Goal: Task Accomplishment & Management: Manage account settings

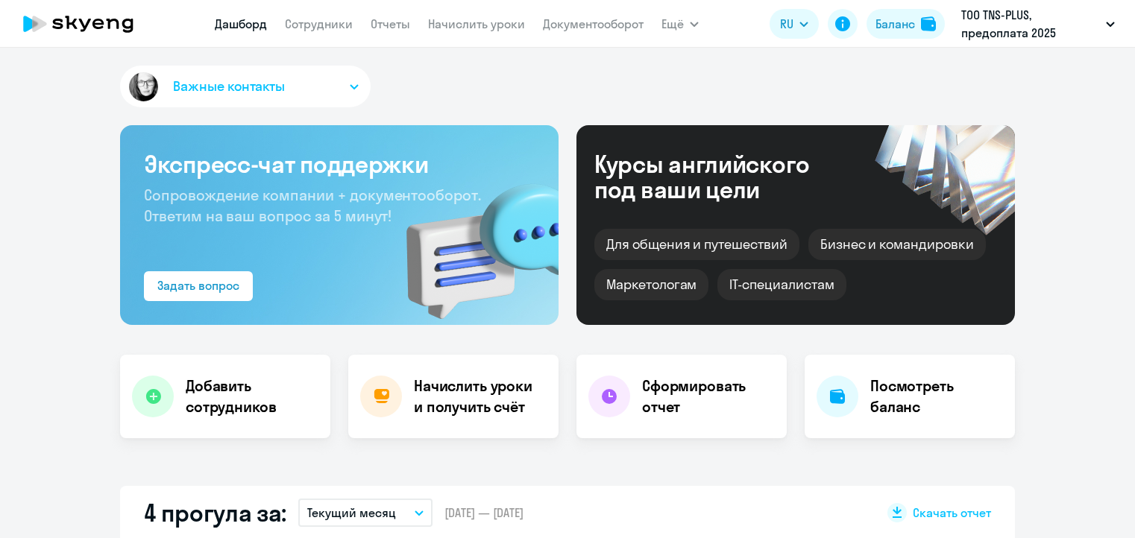
select select "30"
click at [330, 25] on link "Сотрудники" at bounding box center [319, 23] width 68 height 15
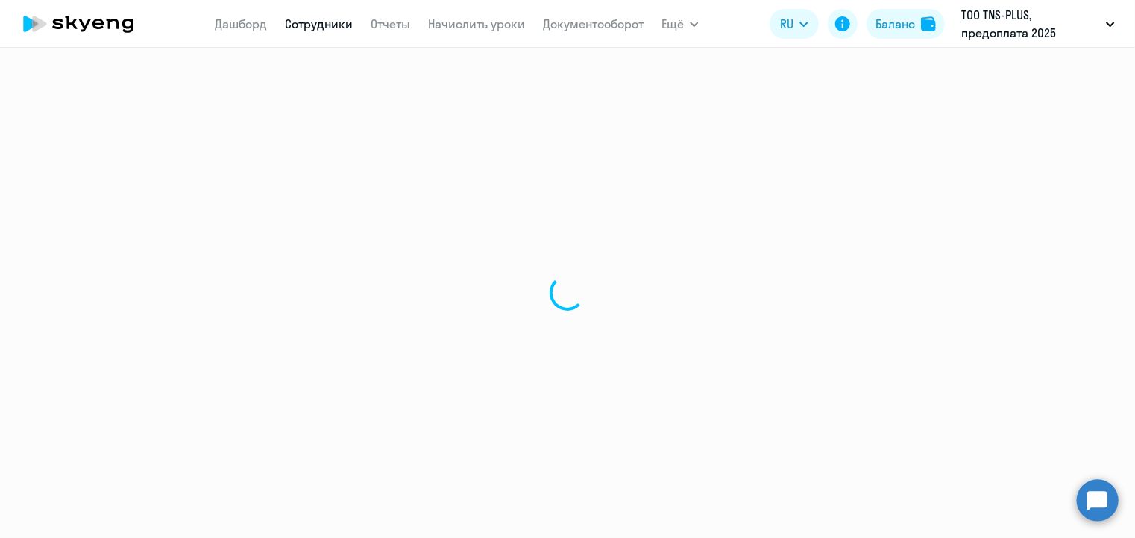
select select "30"
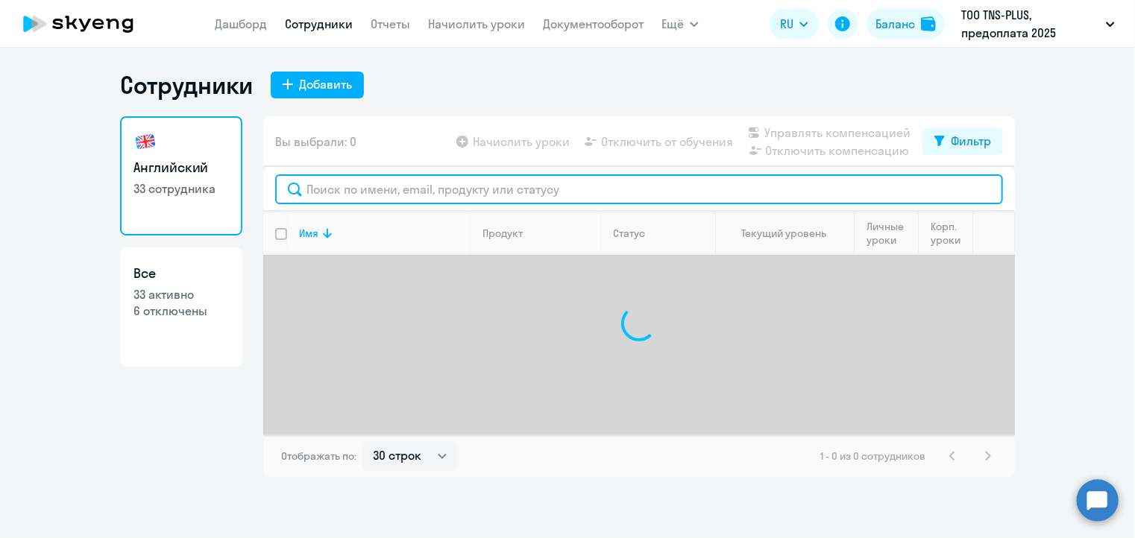
click at [342, 184] on input "text" at bounding box center [639, 190] width 728 height 30
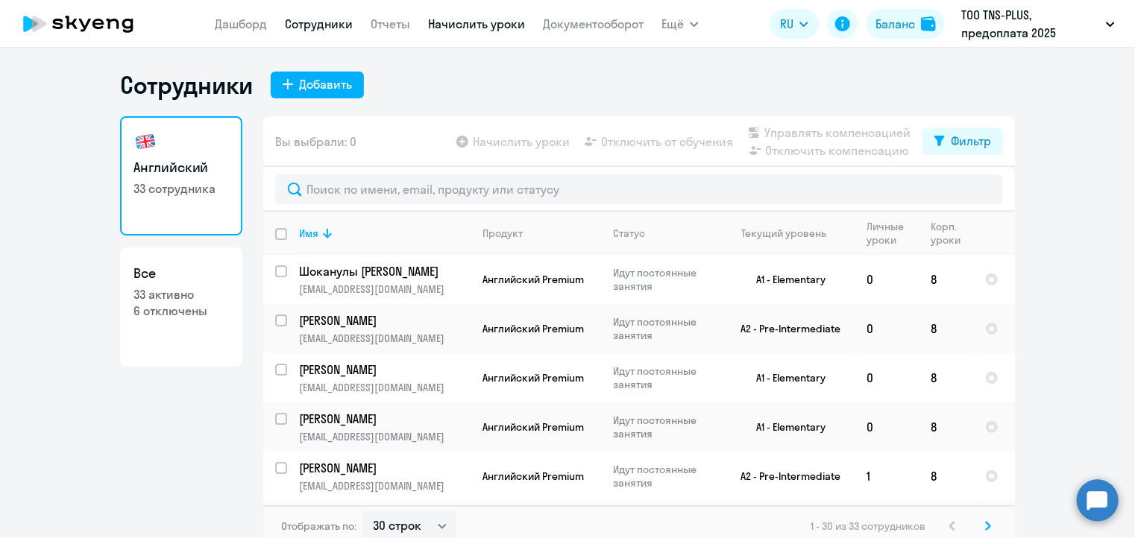
drag, startPoint x: 342, startPoint y: 184, endPoint x: 462, endPoint y: 19, distance: 205.0
click at [462, 19] on link "Начислить уроки" at bounding box center [476, 23] width 97 height 15
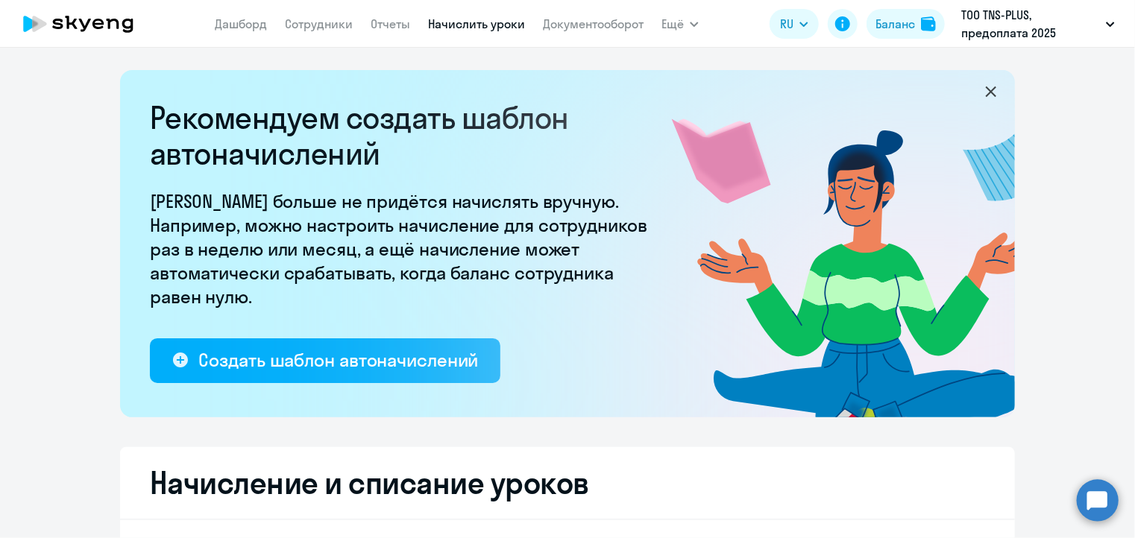
select select "10"
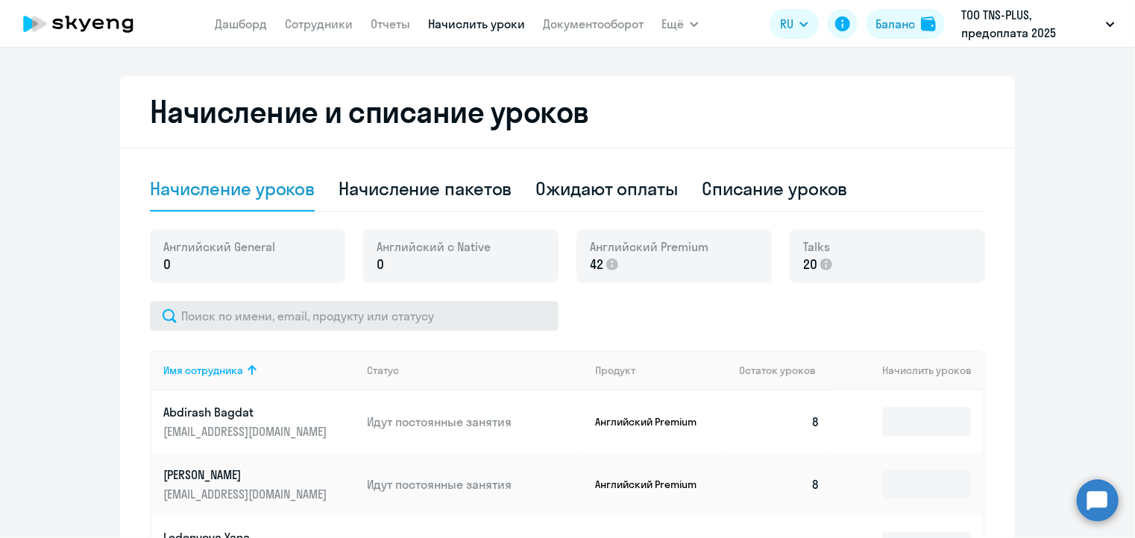
scroll to position [373, 0]
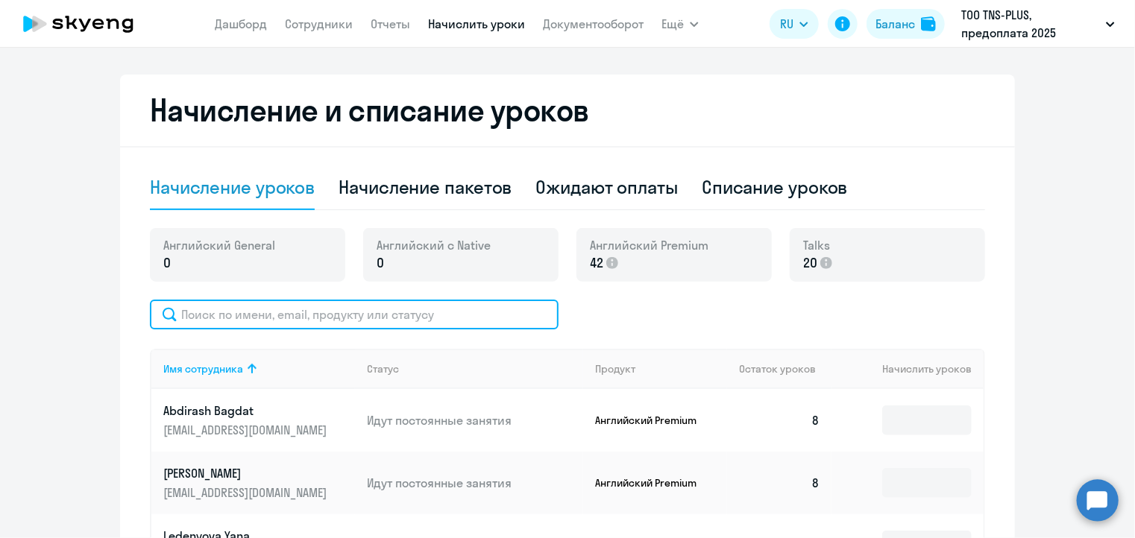
click at [215, 313] on input "text" at bounding box center [354, 315] width 409 height 30
paste input "[EMAIL_ADDRESS][DOMAIN_NAME]"
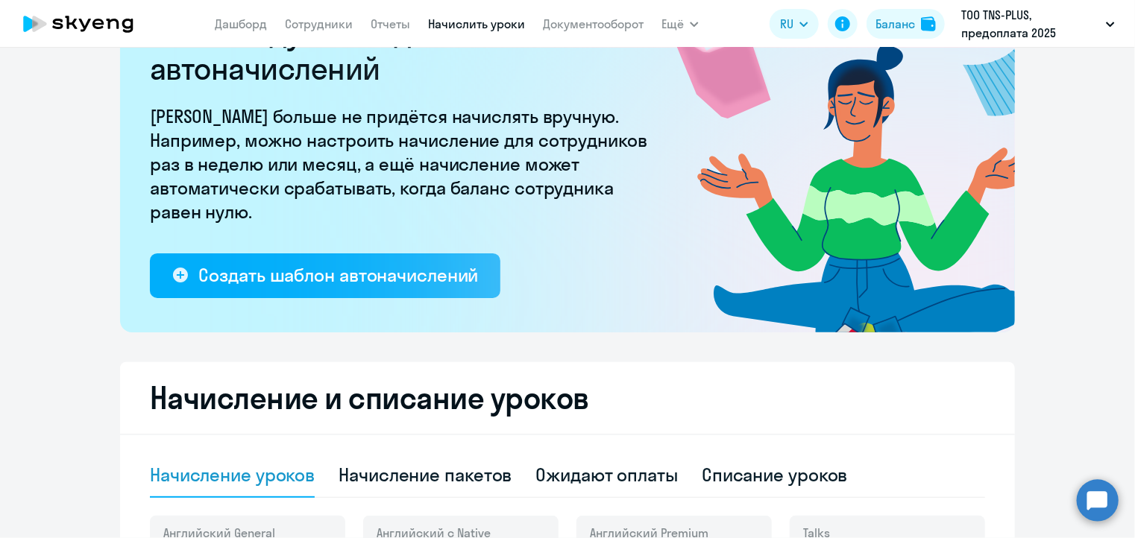
scroll to position [84, 0]
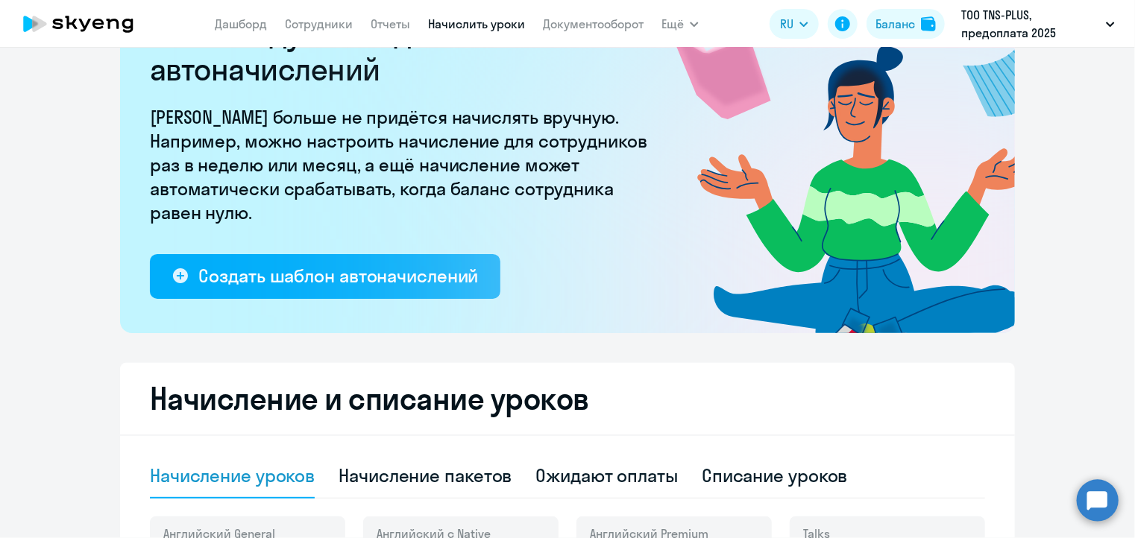
type input "[EMAIL_ADDRESS][DOMAIN_NAME]"
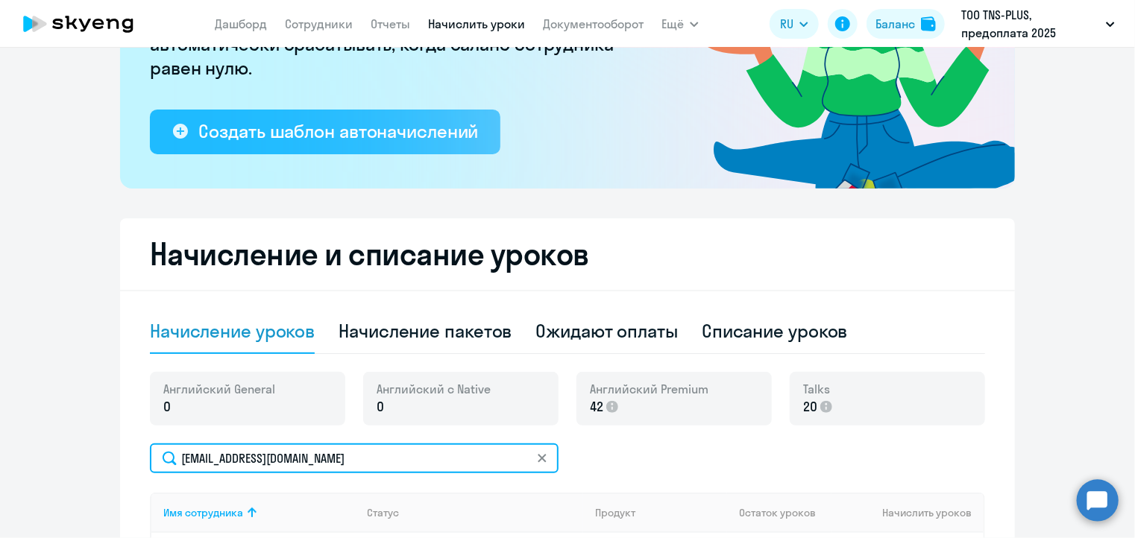
scroll to position [383, 0]
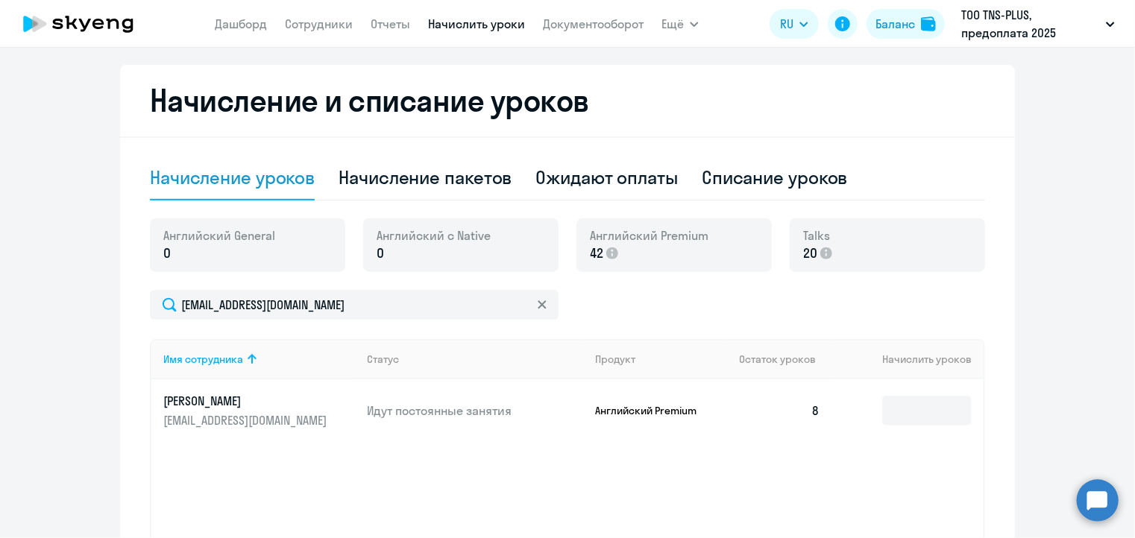
click at [538, 304] on icon at bounding box center [542, 305] width 9 height 9
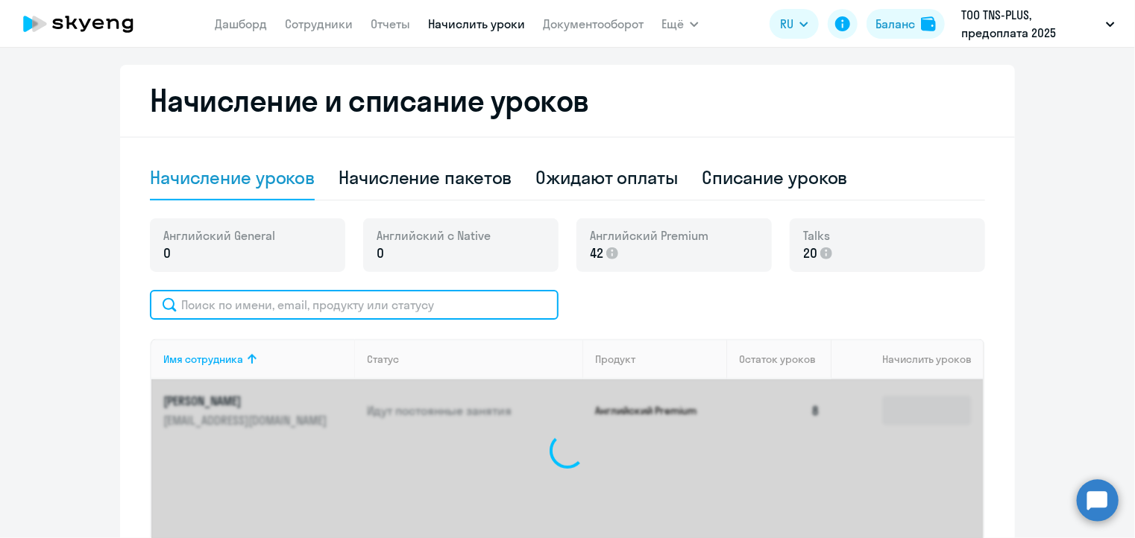
click at [310, 296] on input "text" at bounding box center [354, 305] width 409 height 30
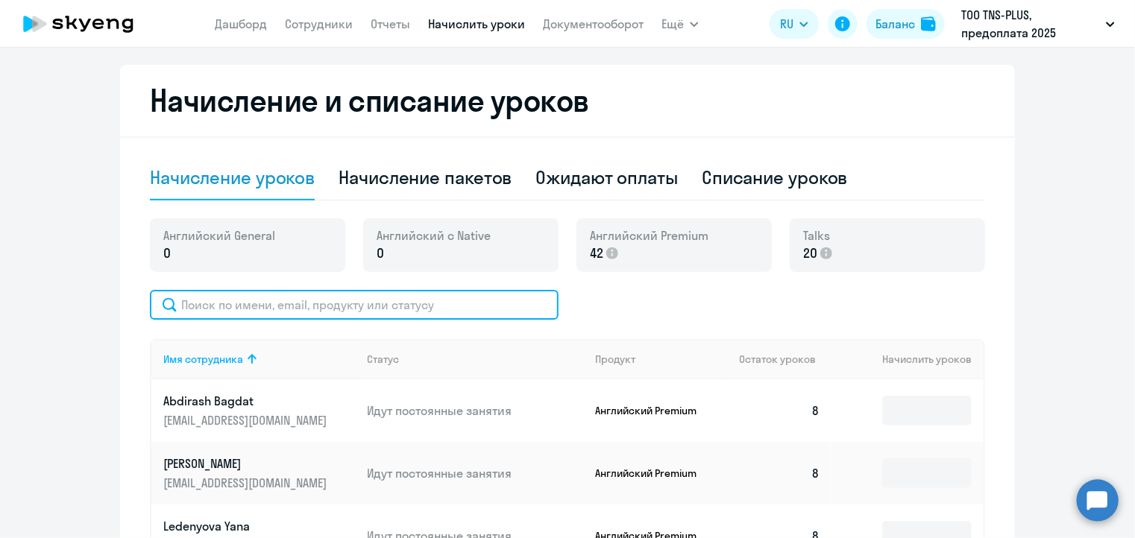
paste input "[EMAIL_ADDRESS][DOMAIN_NAME]"
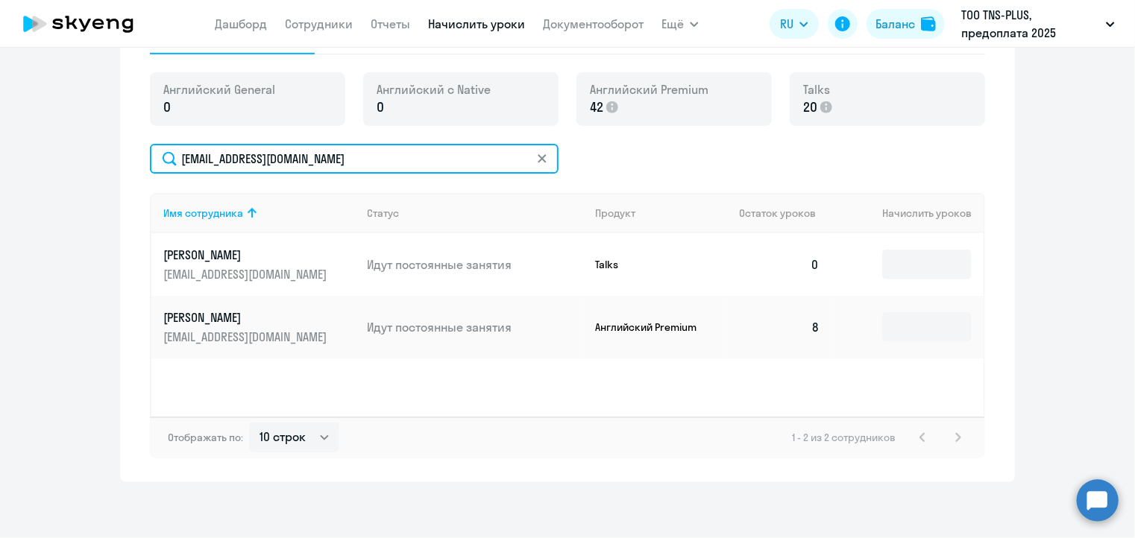
scroll to position [532, 0]
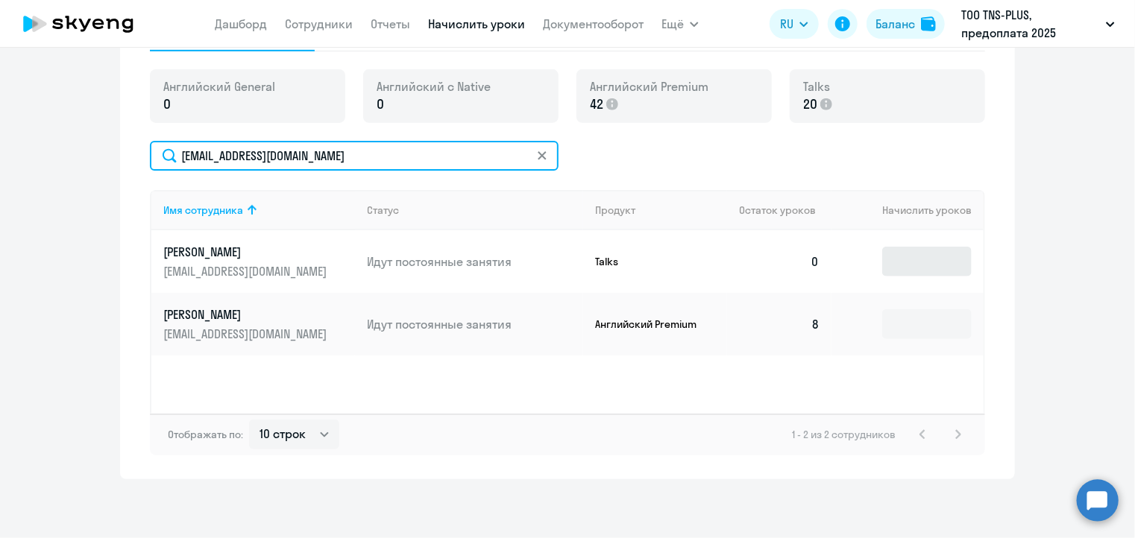
type input "[EMAIL_ADDRESS][DOMAIN_NAME]"
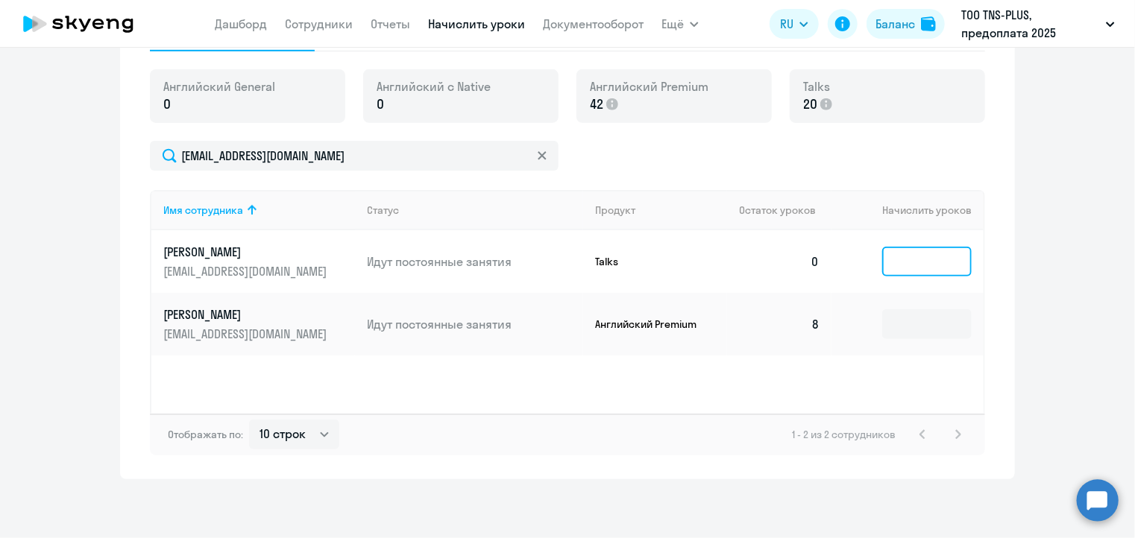
click at [897, 260] on input at bounding box center [926, 262] width 89 height 30
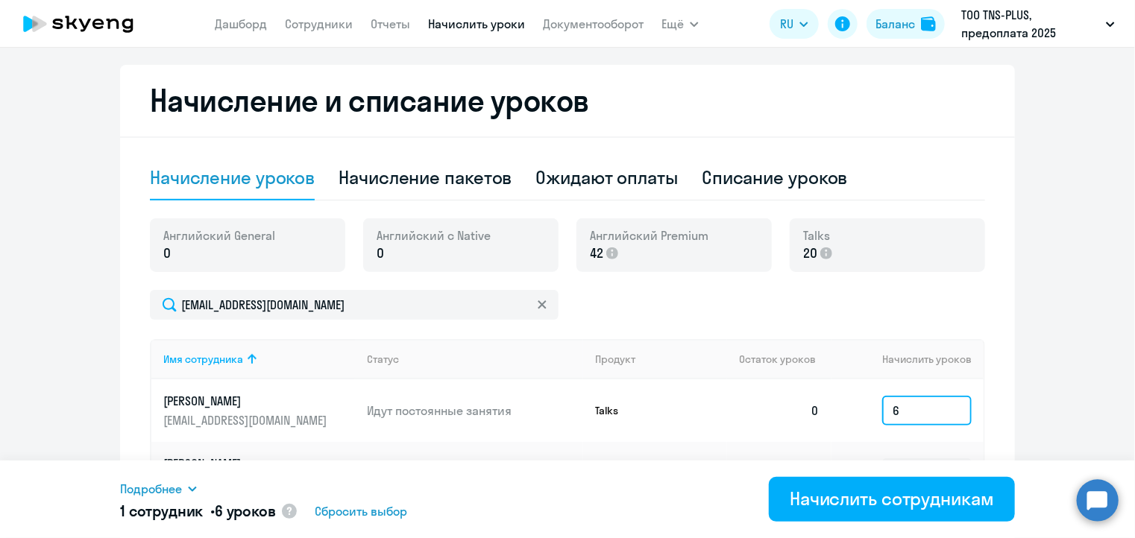
scroll to position [457, 0]
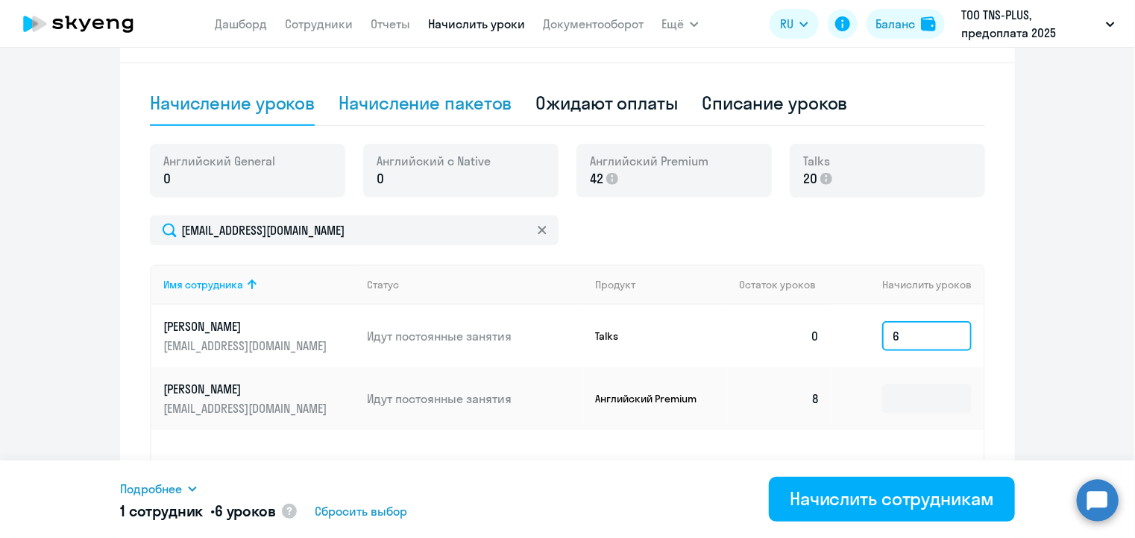
type input "6"
click at [471, 100] on div "Начисление пакетов" at bounding box center [425, 103] width 173 height 24
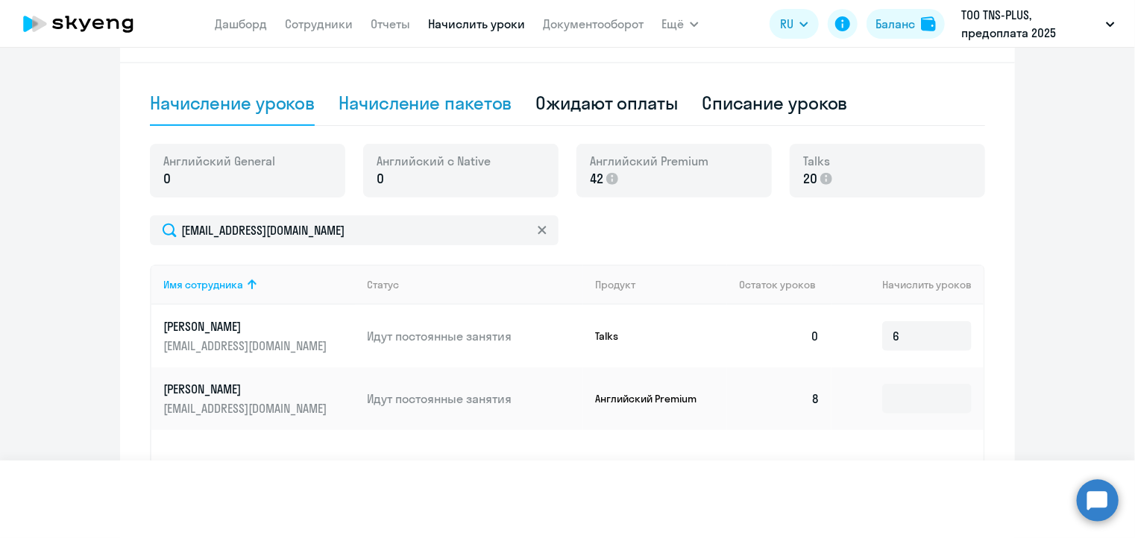
select select "10"
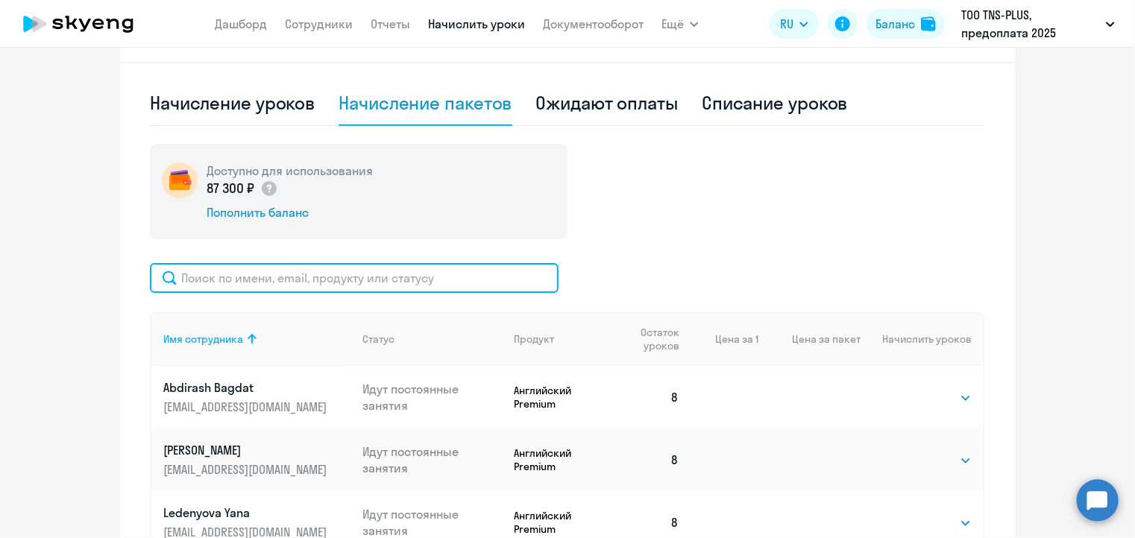
click at [385, 280] on input "text" at bounding box center [354, 278] width 409 height 30
paste input "[EMAIL_ADDRESS][DOMAIN_NAME]"
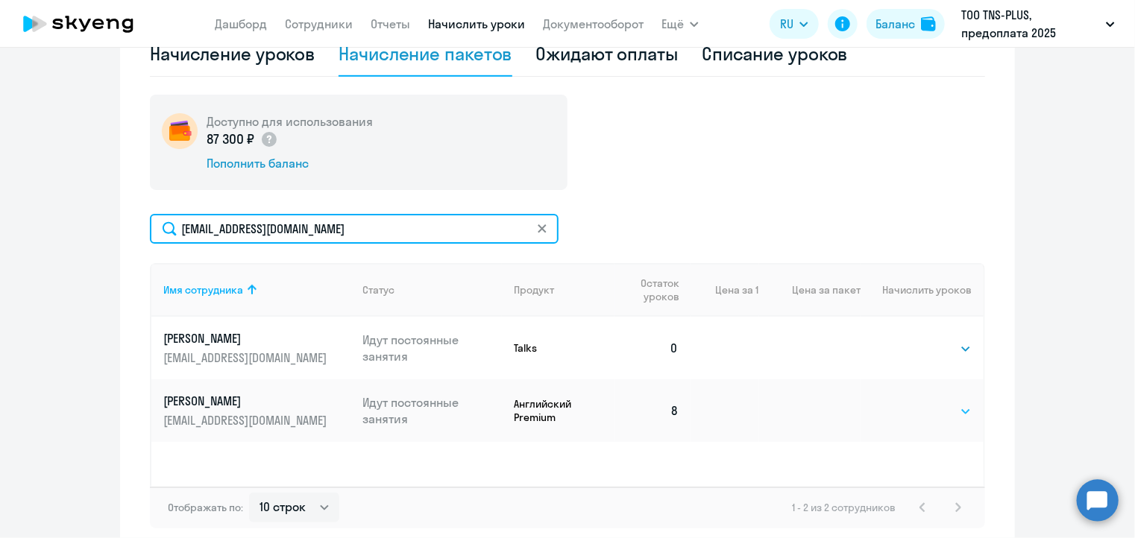
scroll to position [532, 0]
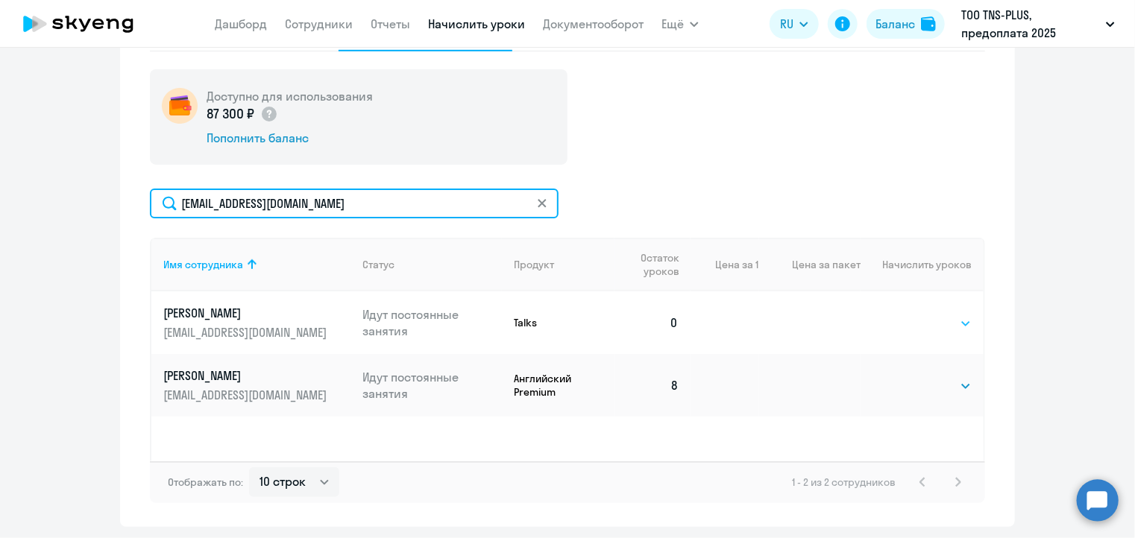
type input "[EMAIL_ADDRESS][DOMAIN_NAME]"
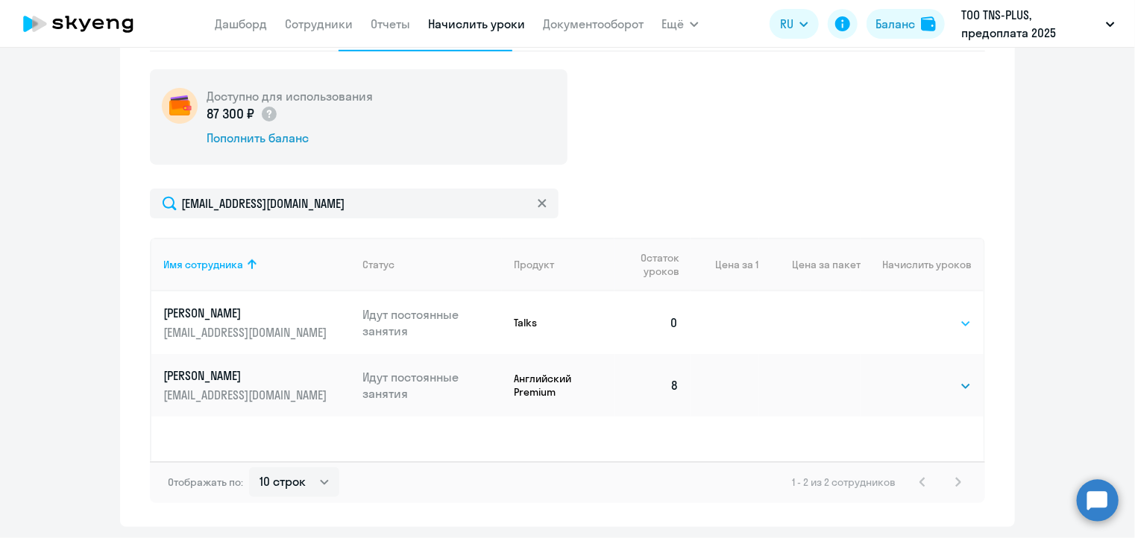
click at [927, 323] on select "Выбрать 1 6 12 20 40" at bounding box center [941, 324] width 61 height 18
select select "6"
click at [911, 315] on select "Выбрать 1 6 12 20 40" at bounding box center [941, 324] width 61 height 18
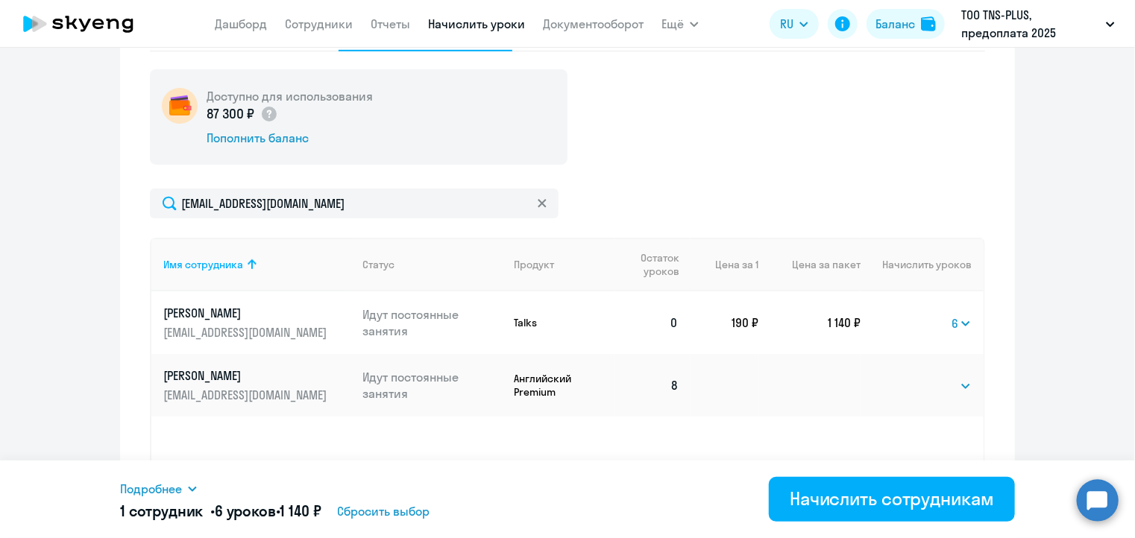
scroll to position [580, 0]
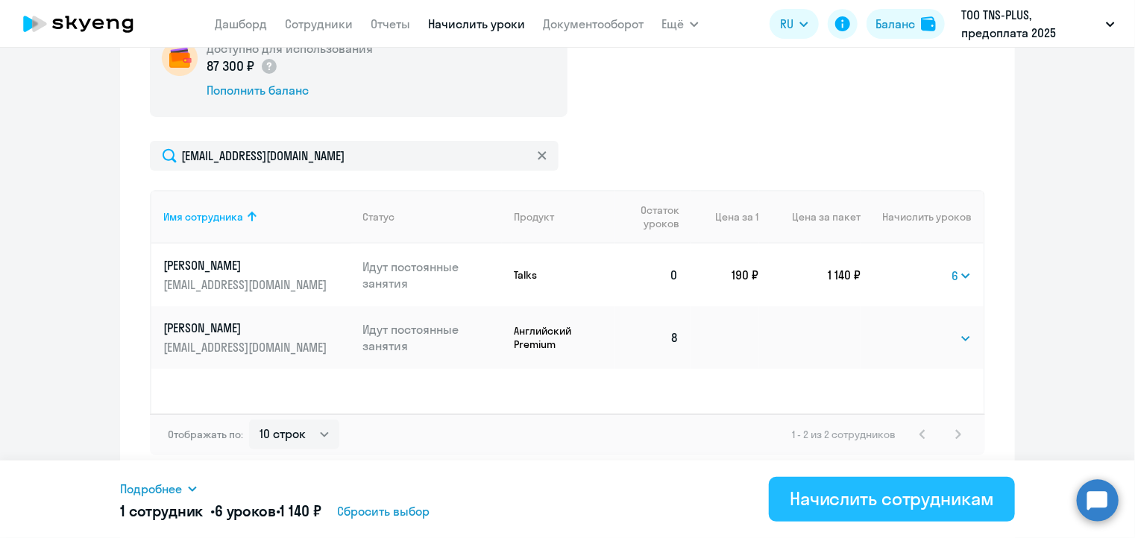
click at [861, 510] on div "Начислить сотрудникам" at bounding box center [892, 499] width 204 height 24
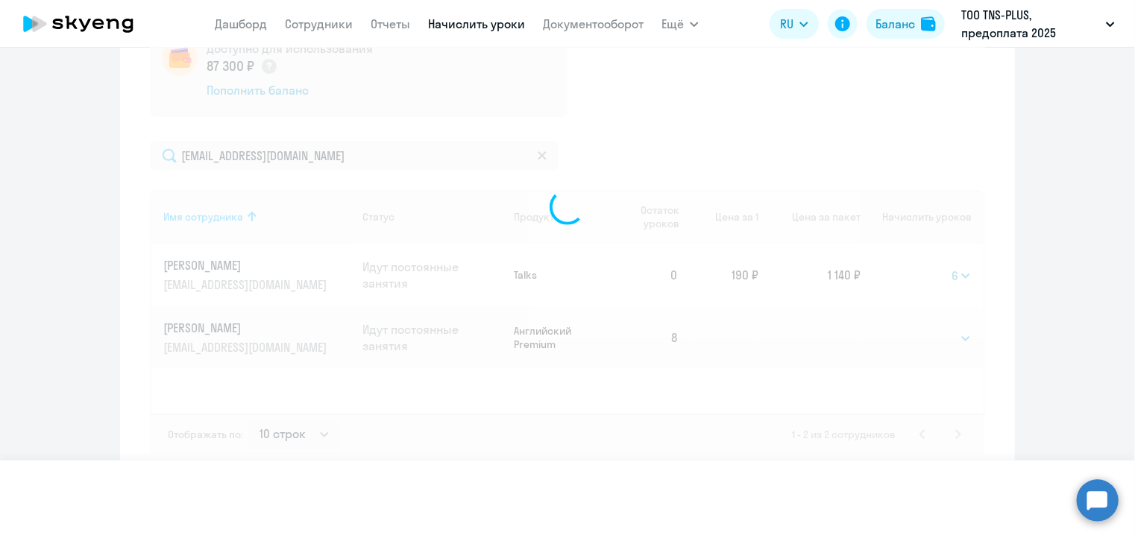
select select
